Goal: Use online tool/utility: Utilize a website feature to perform a specific function

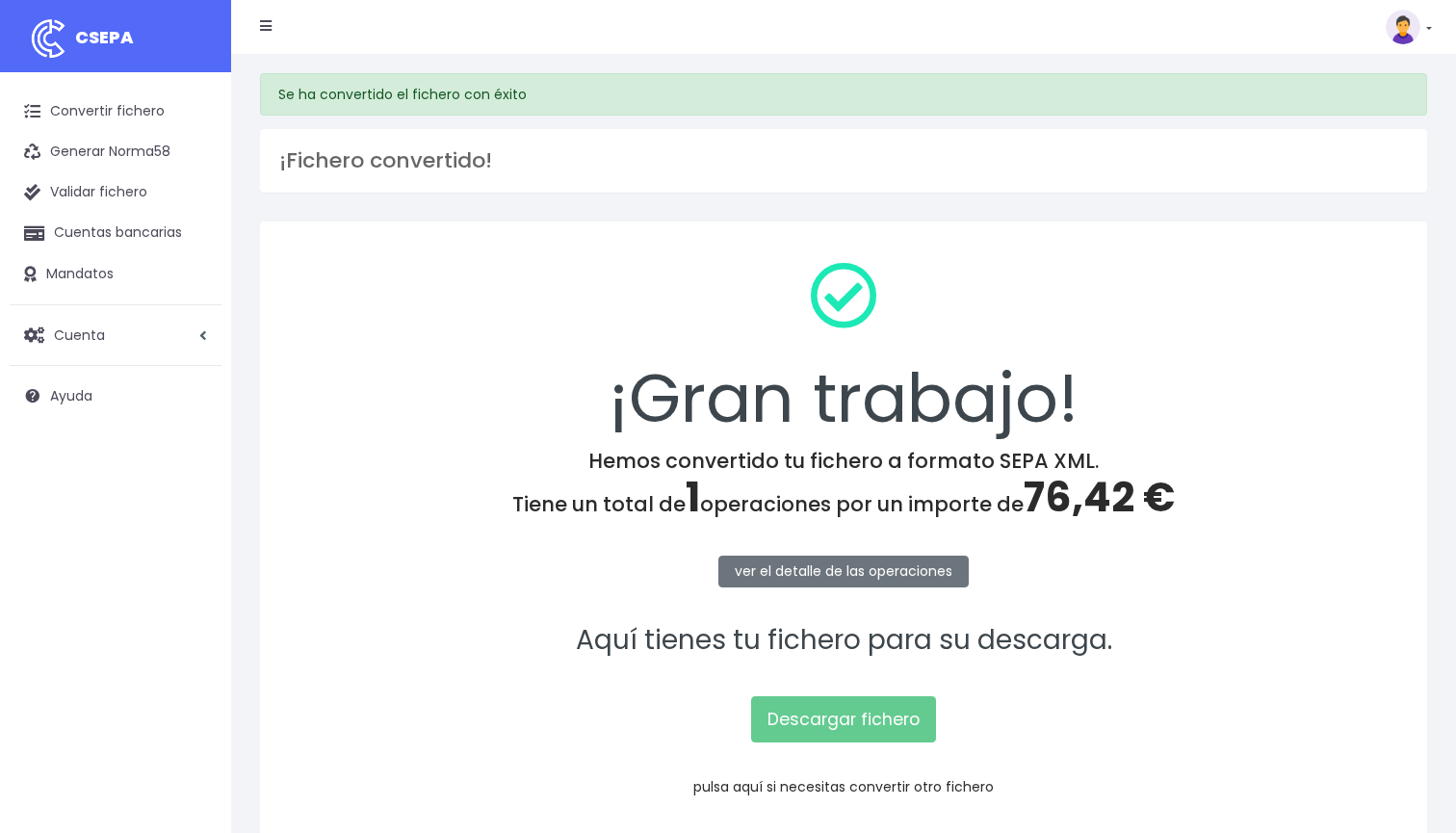
click at [729, 780] on link "pulsa aquí si necesitas convertir otro fichero" at bounding box center [843, 786] width 301 height 19
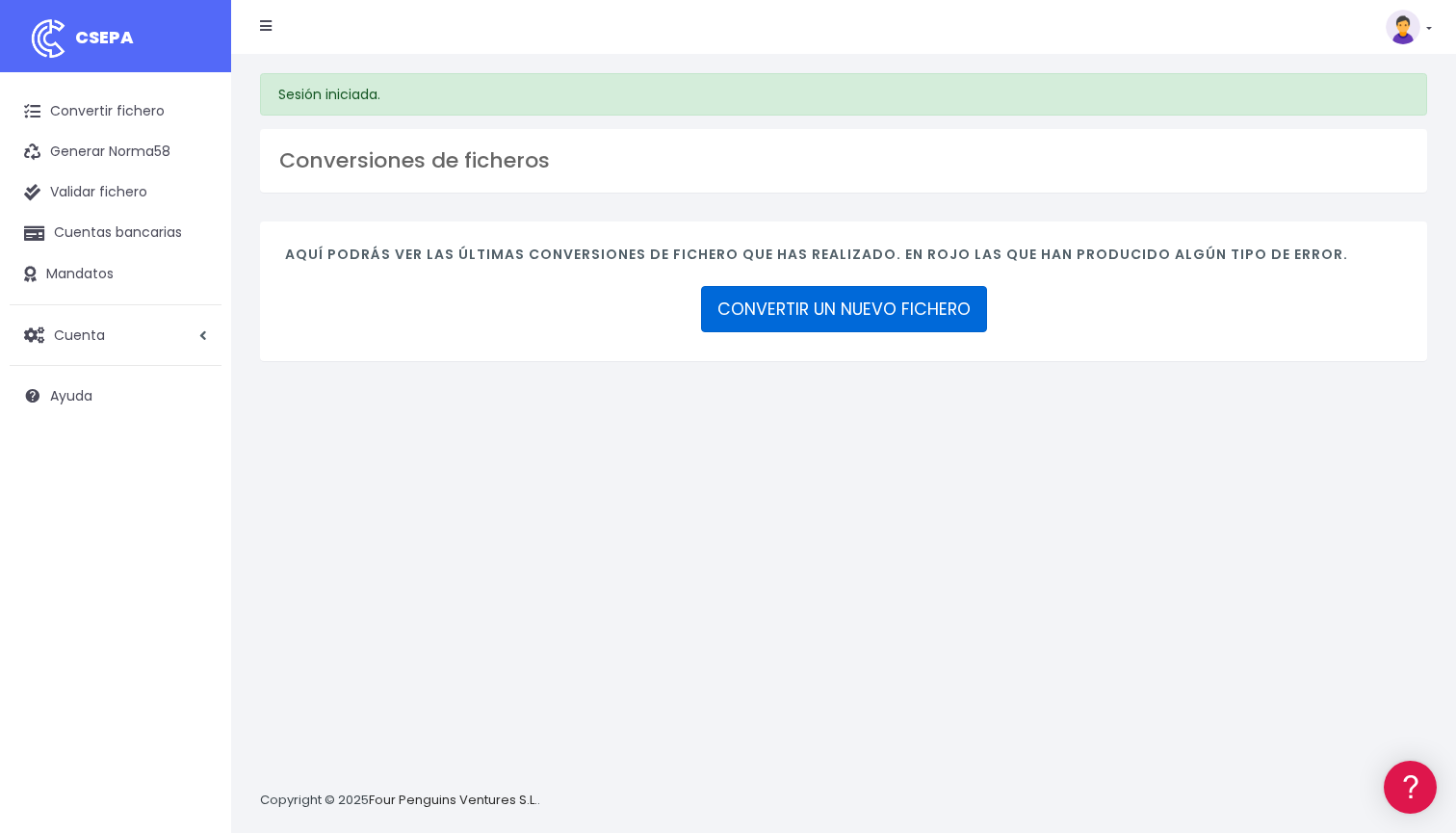
click at [880, 326] on link "CONVERTIR UN NUEVO FICHERO" at bounding box center [844, 309] width 286 height 46
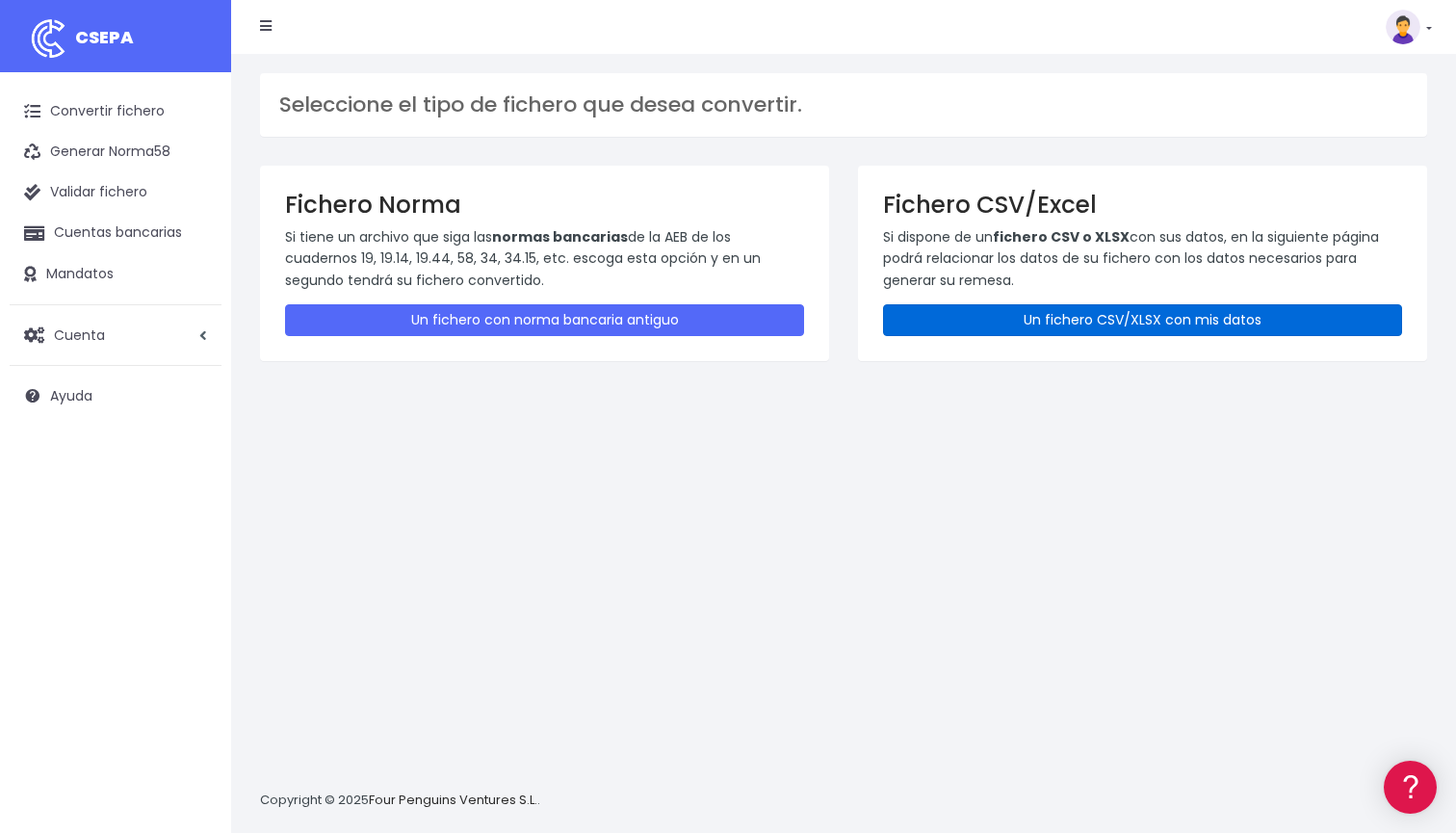
click at [1050, 321] on link "Un fichero CSV/XLSX con mis datos" at bounding box center [1143, 321] width 519 height 32
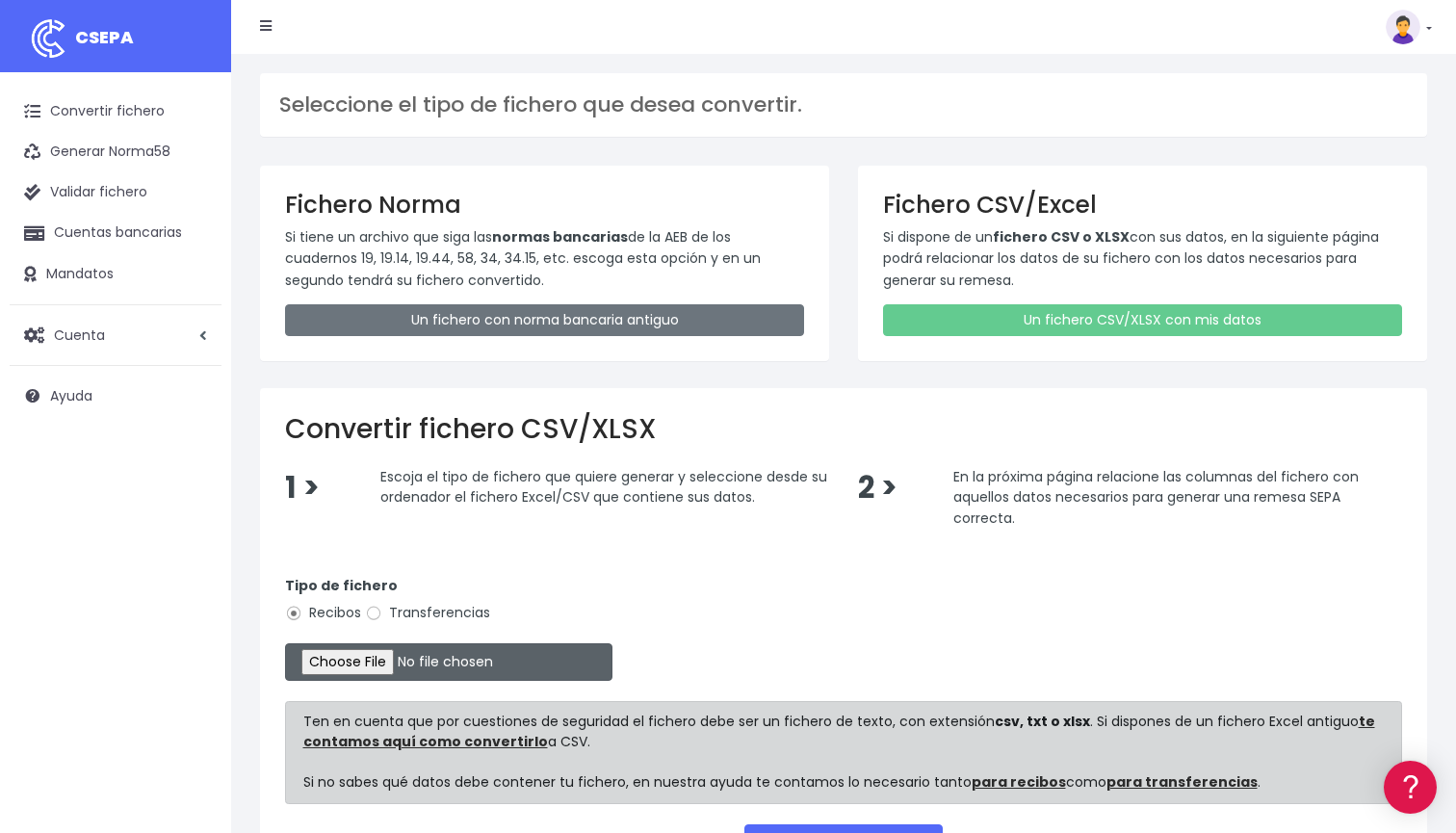
click at [366, 663] on input "file" at bounding box center [449, 662] width 328 height 38
type input "C:\fakepath\DOMICILIACION SOLARIS 25 AGOSTO 2025.xlsx"
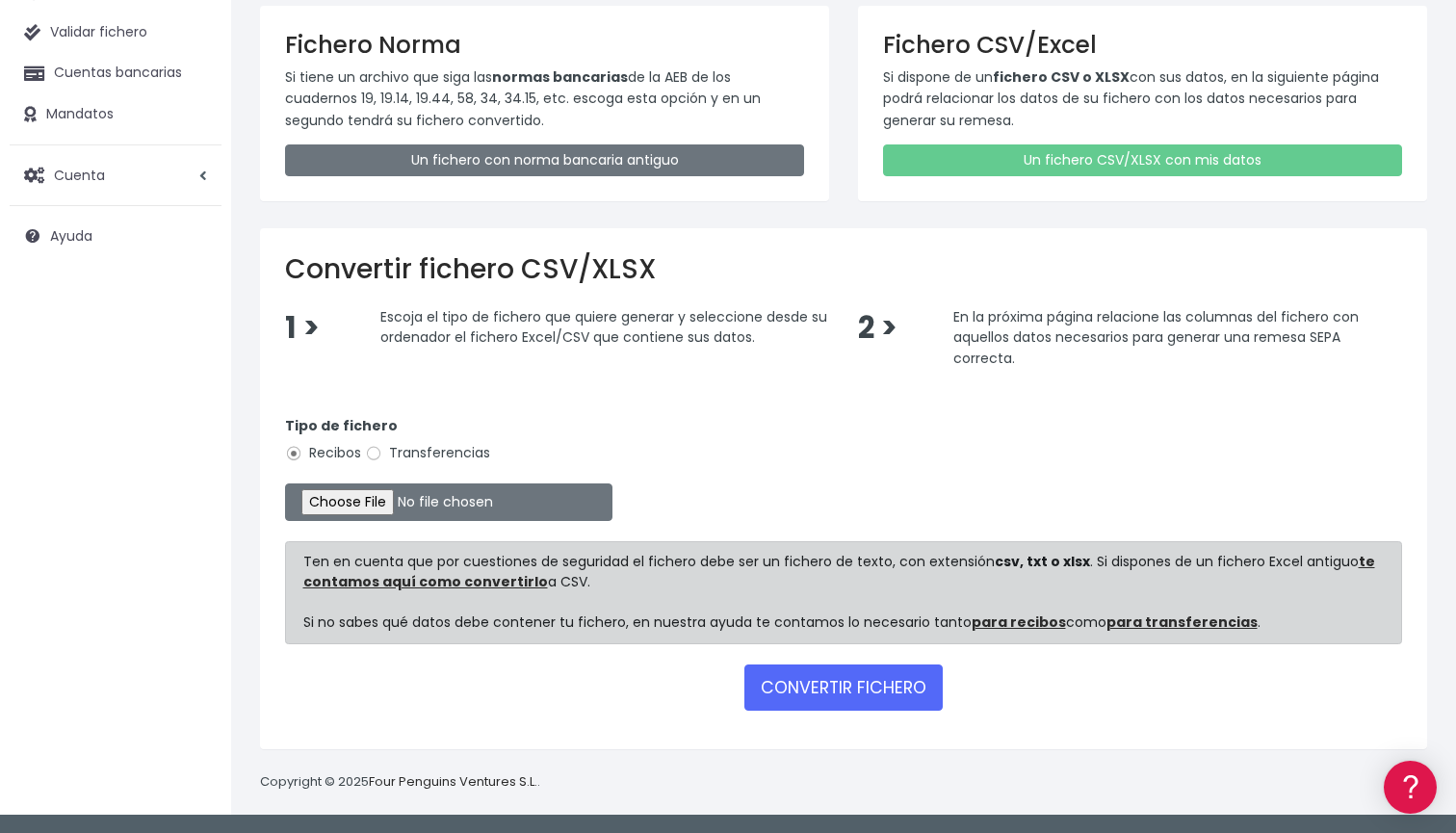
scroll to position [156, 0]
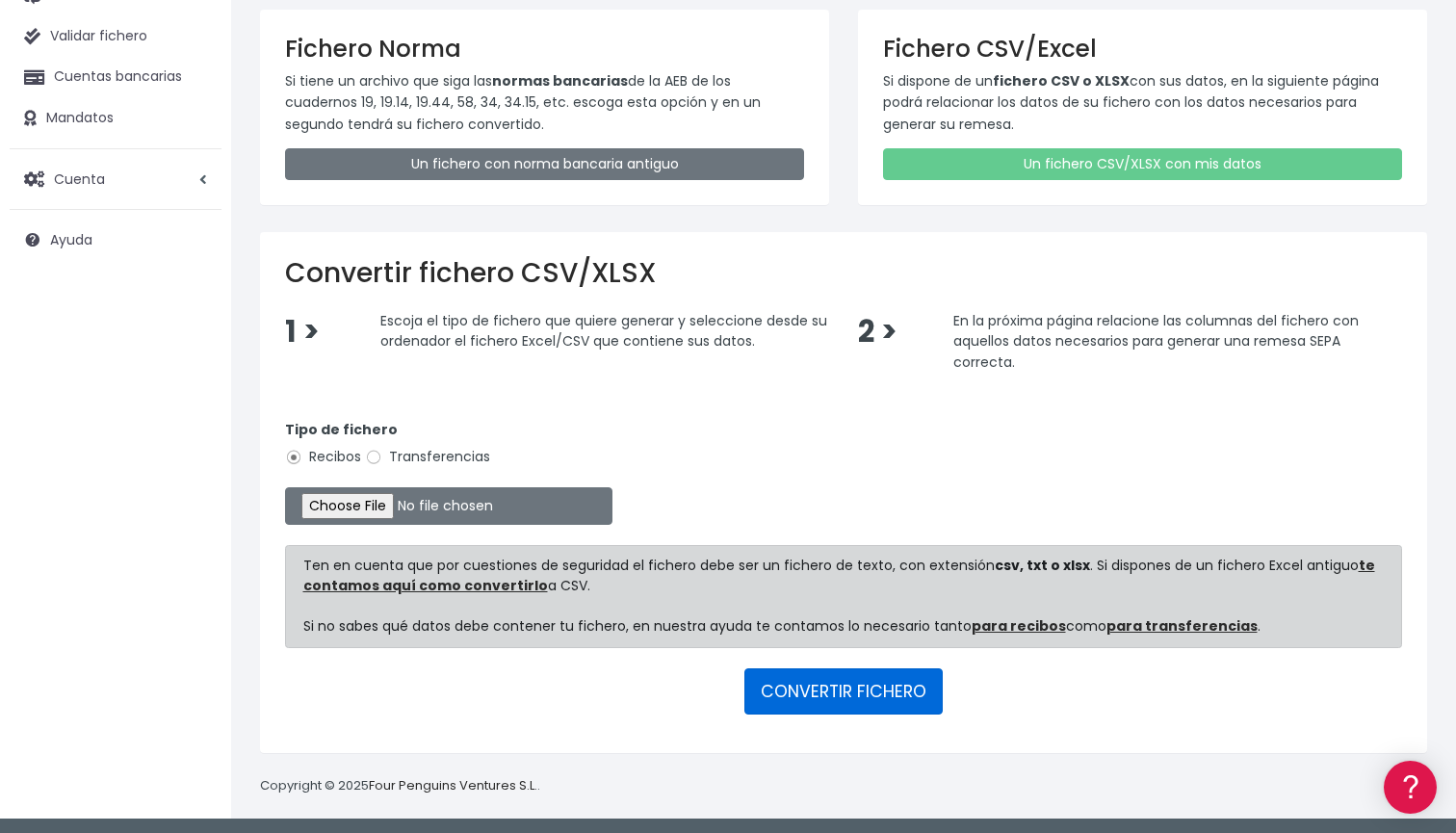
click at [856, 690] on button "CONVERTIR FICHERO" at bounding box center [844, 691] width 199 height 46
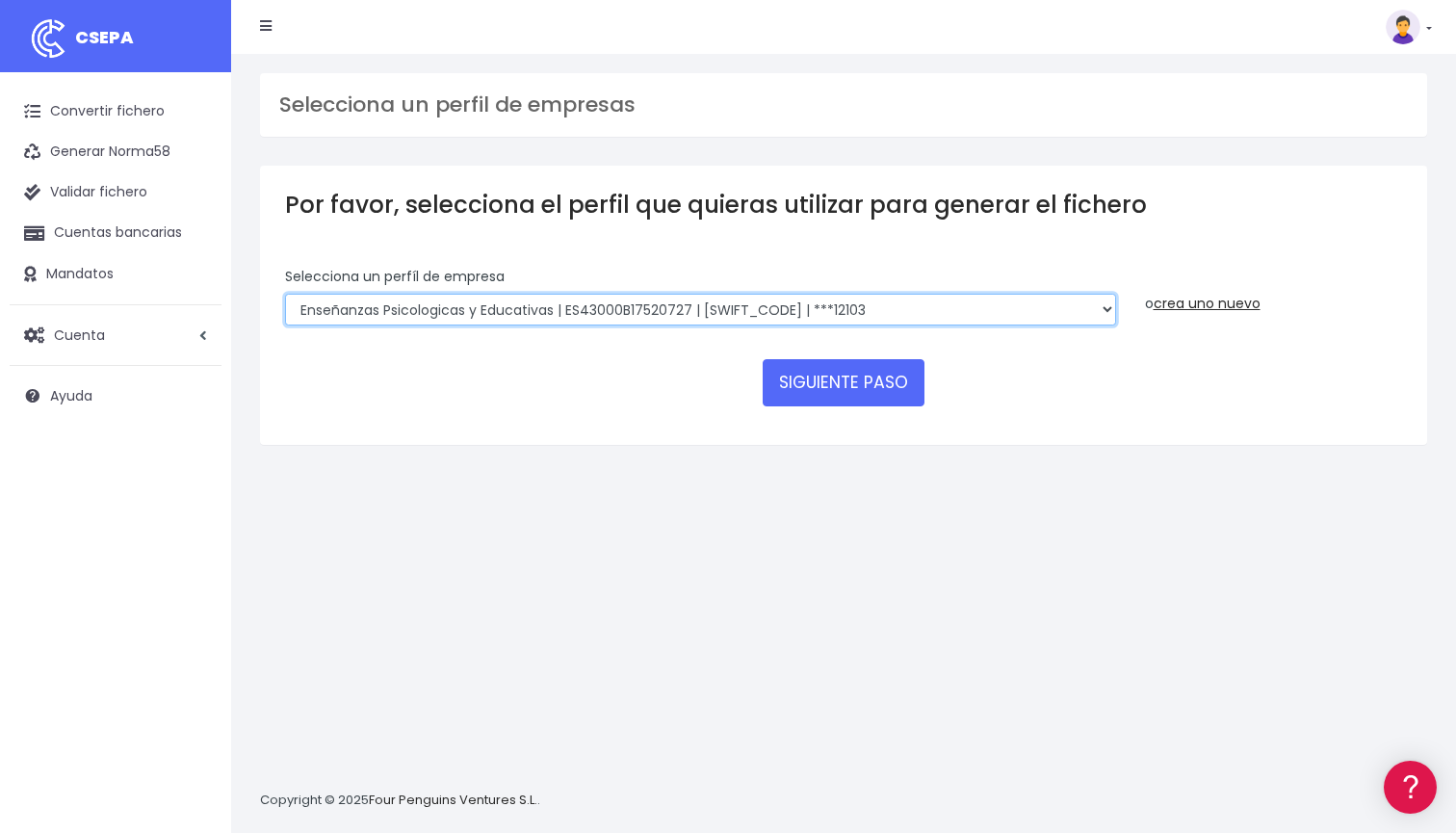
select select "2396"
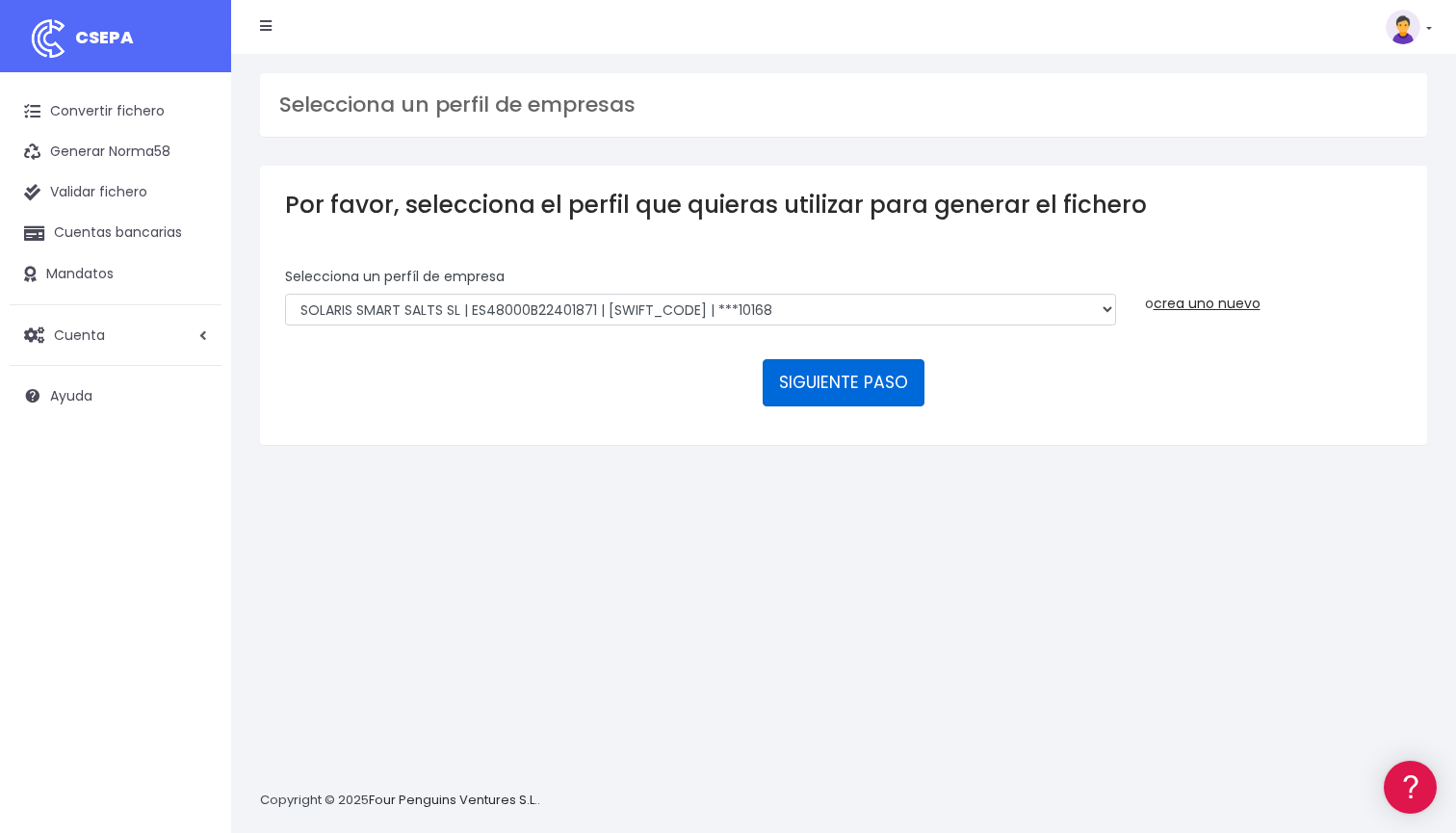
click at [795, 381] on button "SIGUIENTE PASO" at bounding box center [844, 383] width 162 height 46
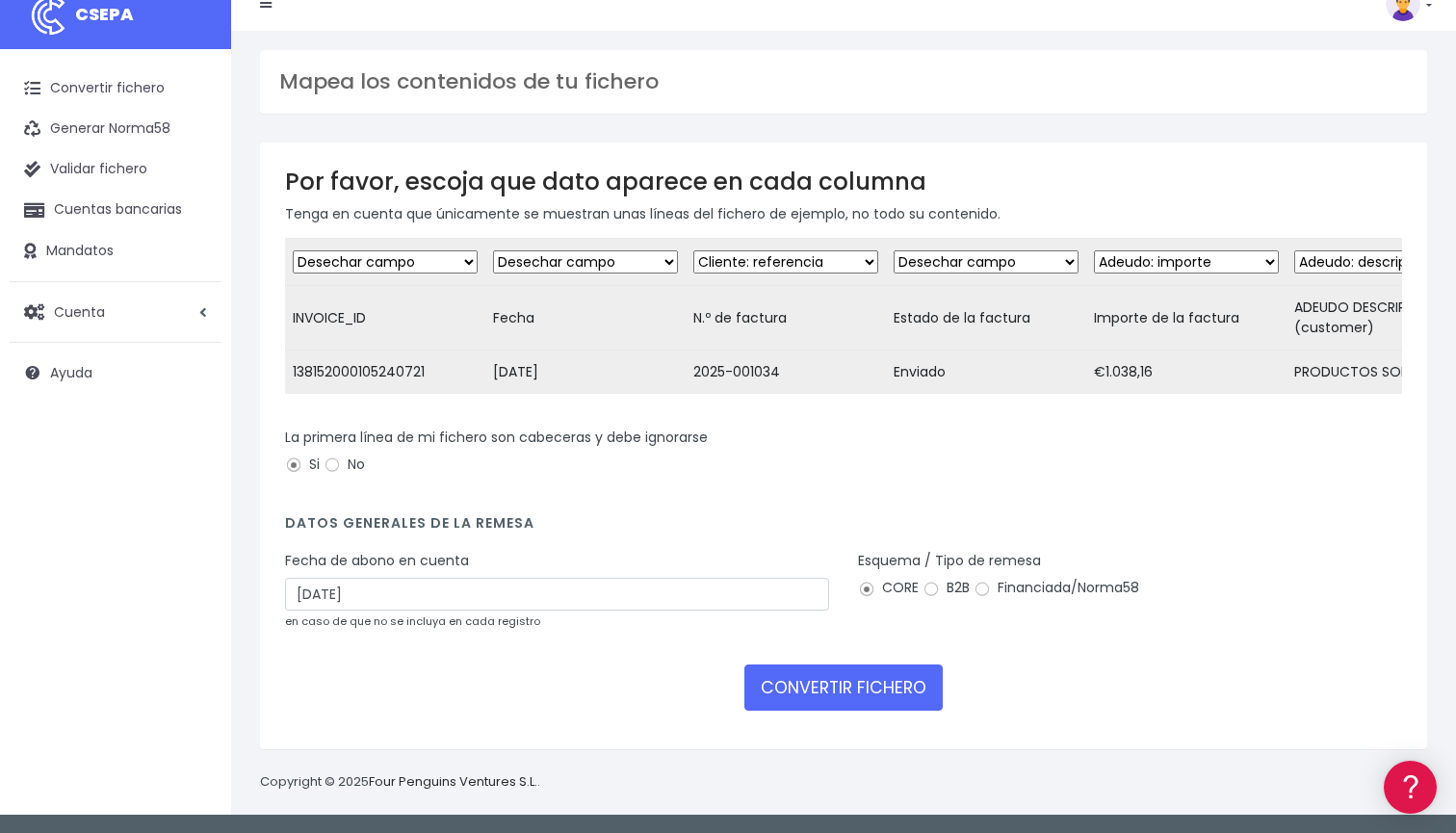
scroll to position [39, 0]
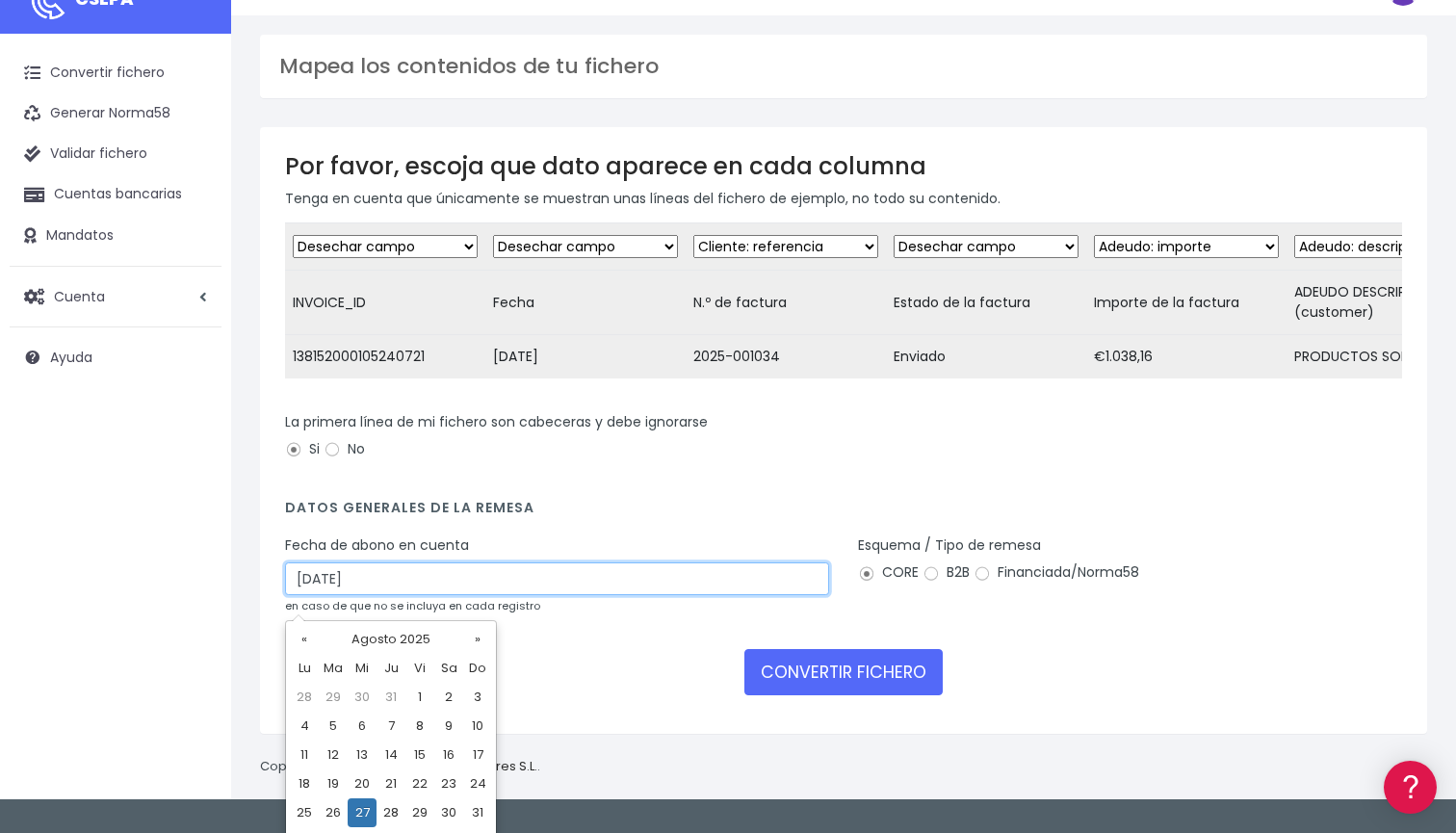
click at [366, 592] on input "27/08/2025" at bounding box center [557, 578] width 544 height 33
click at [339, 816] on td "26" at bounding box center [333, 813] width 29 height 29
type input "26/08/2025"
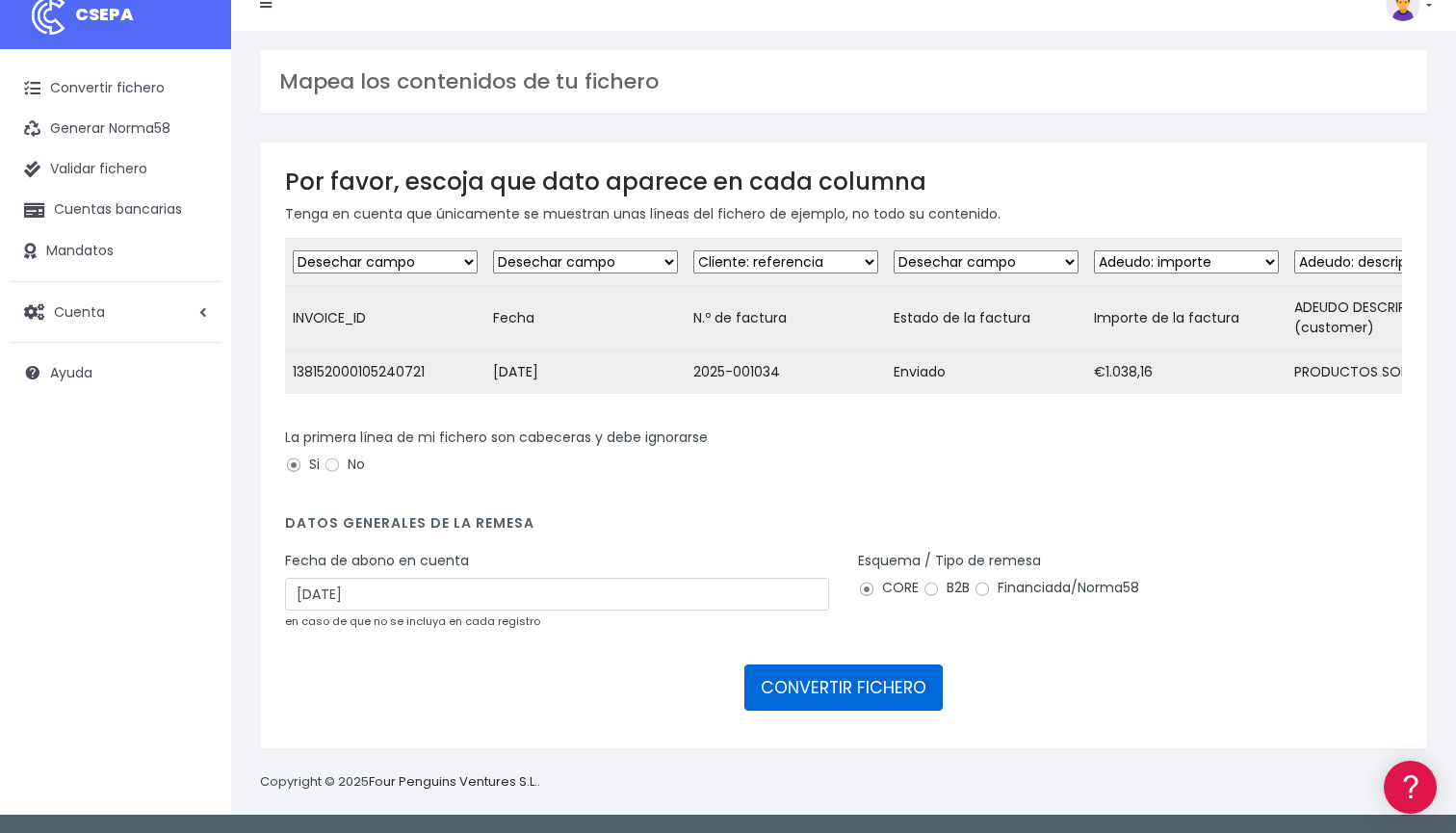
click at [832, 689] on button "CONVERTIR FICHERO" at bounding box center [844, 688] width 199 height 46
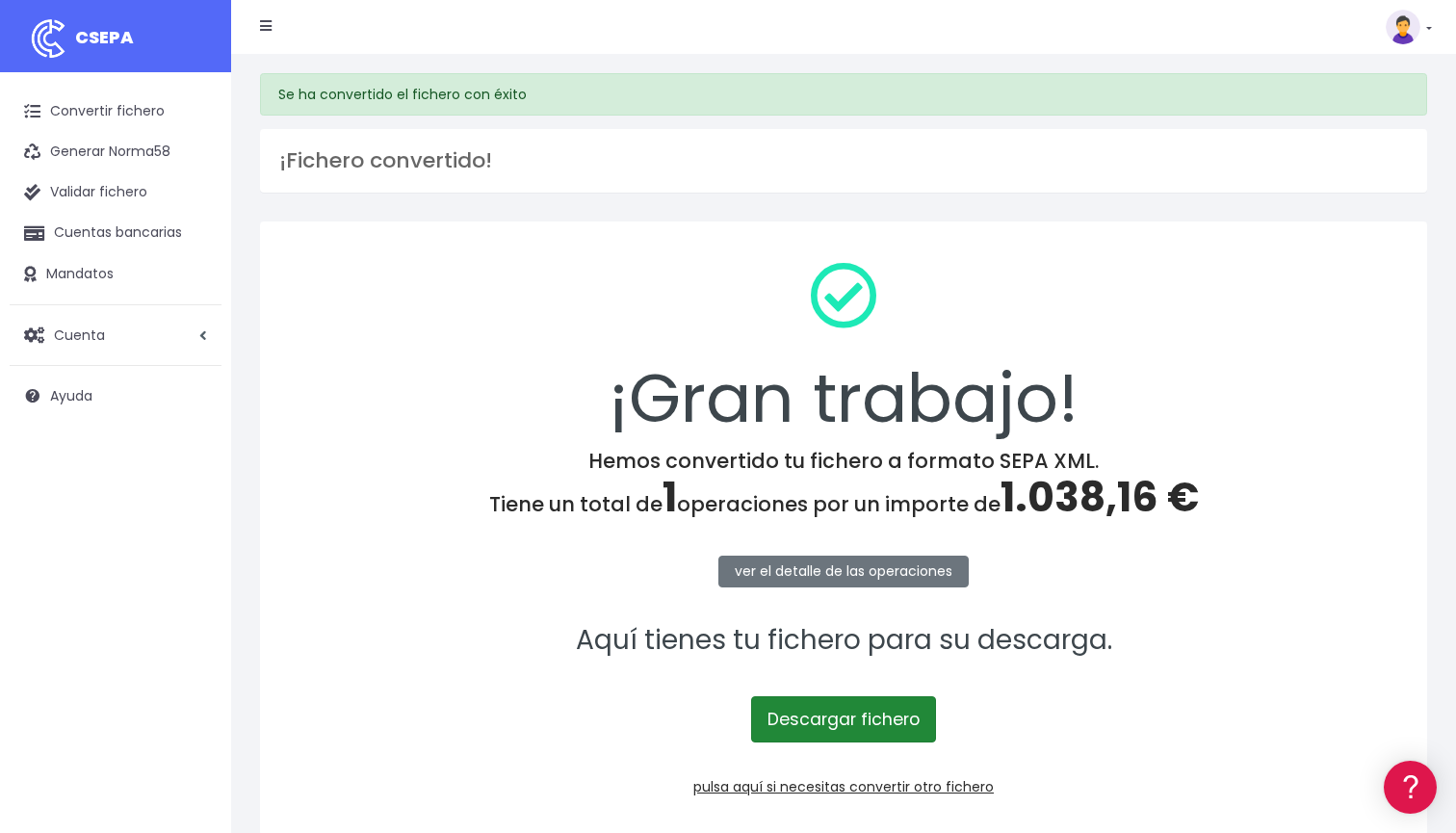
click at [855, 726] on link "Descargar fichero" at bounding box center [843, 719] width 185 height 46
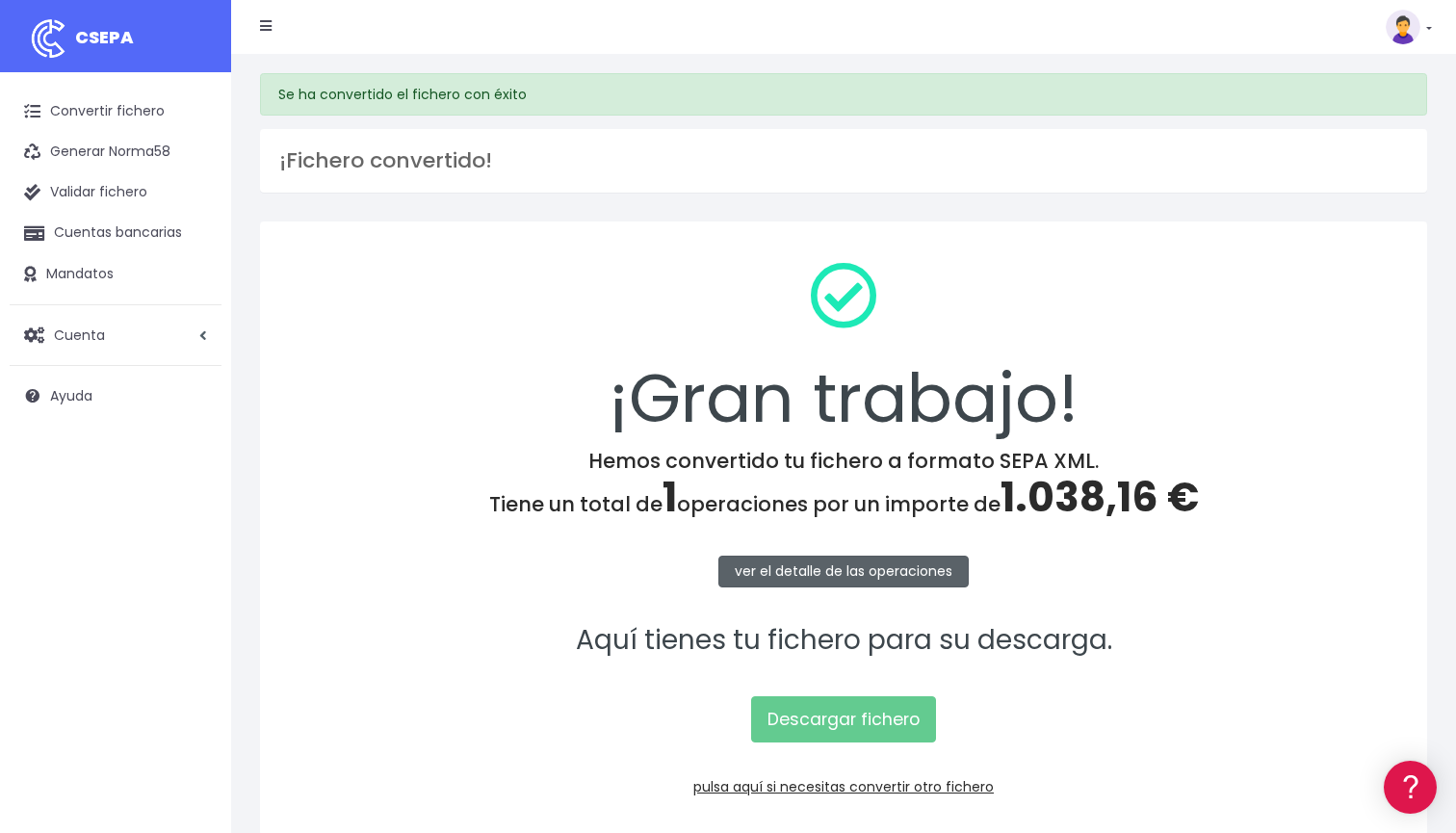
click at [826, 582] on link "ver el detalle de las operaciones" at bounding box center [844, 572] width 251 height 32
